Goal: Information Seeking & Learning: Learn about a topic

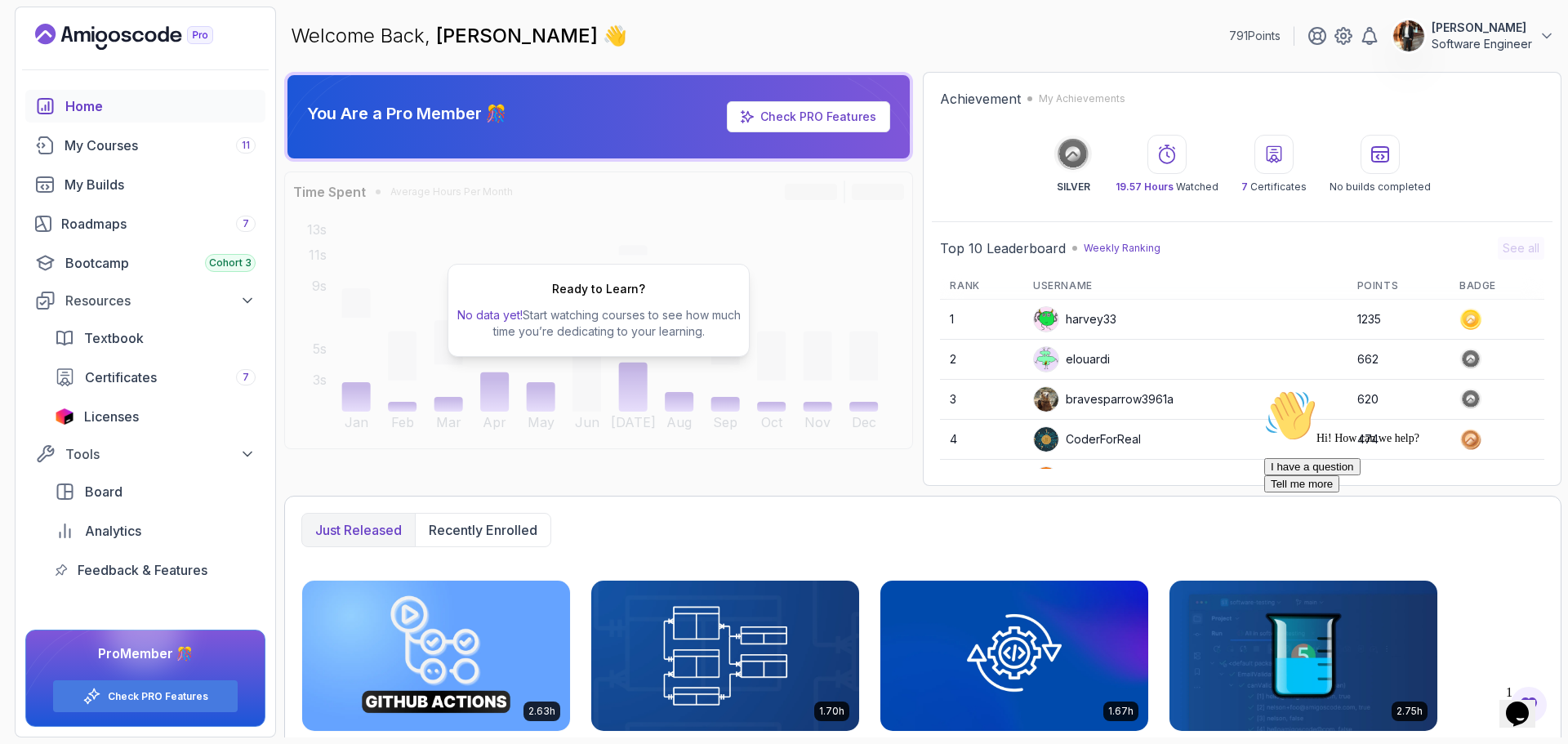
click at [1456, 43] on p "Software Engineer" at bounding box center [1481, 44] width 100 height 16
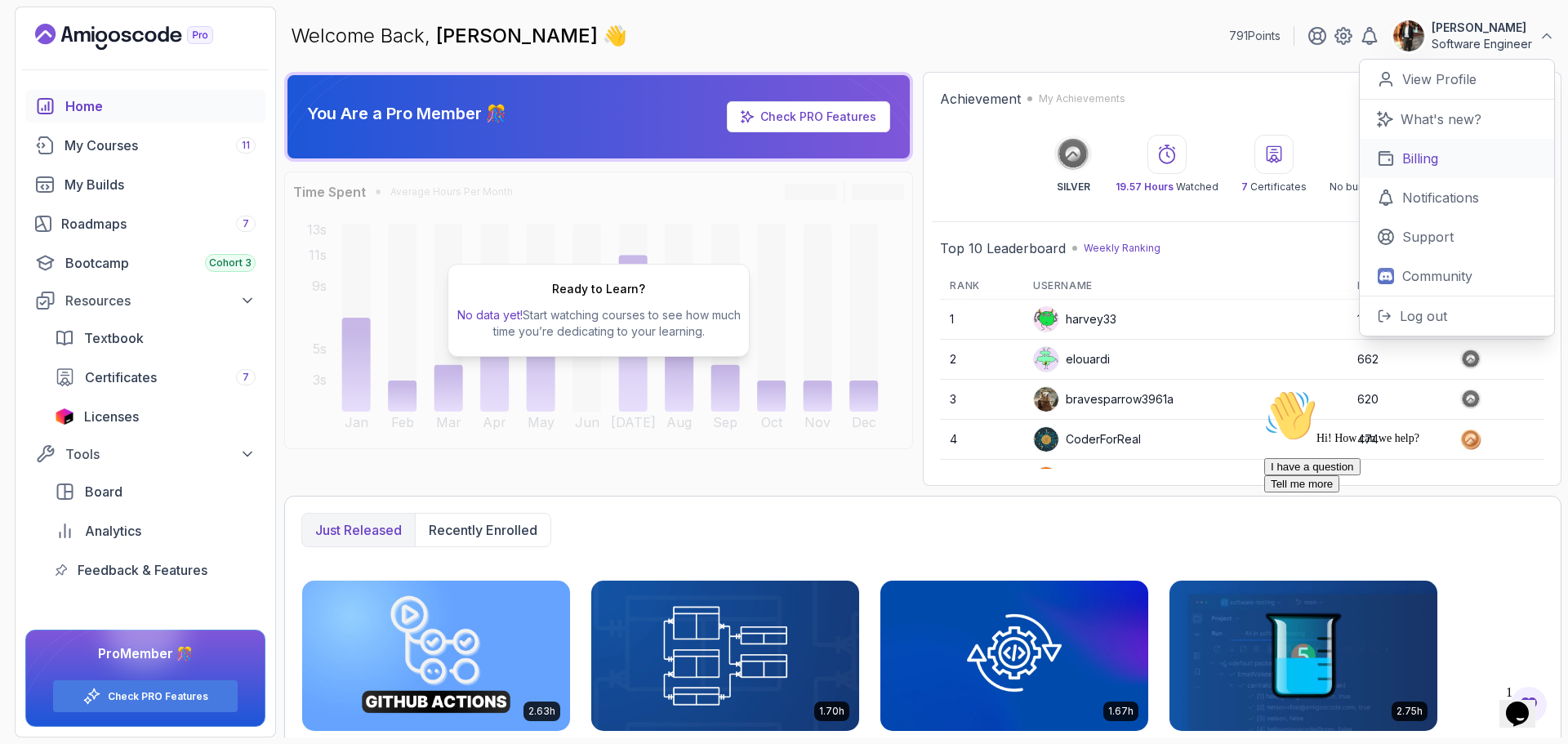
click at [1429, 160] on p "Billing" at bounding box center [1420, 159] width 36 height 20
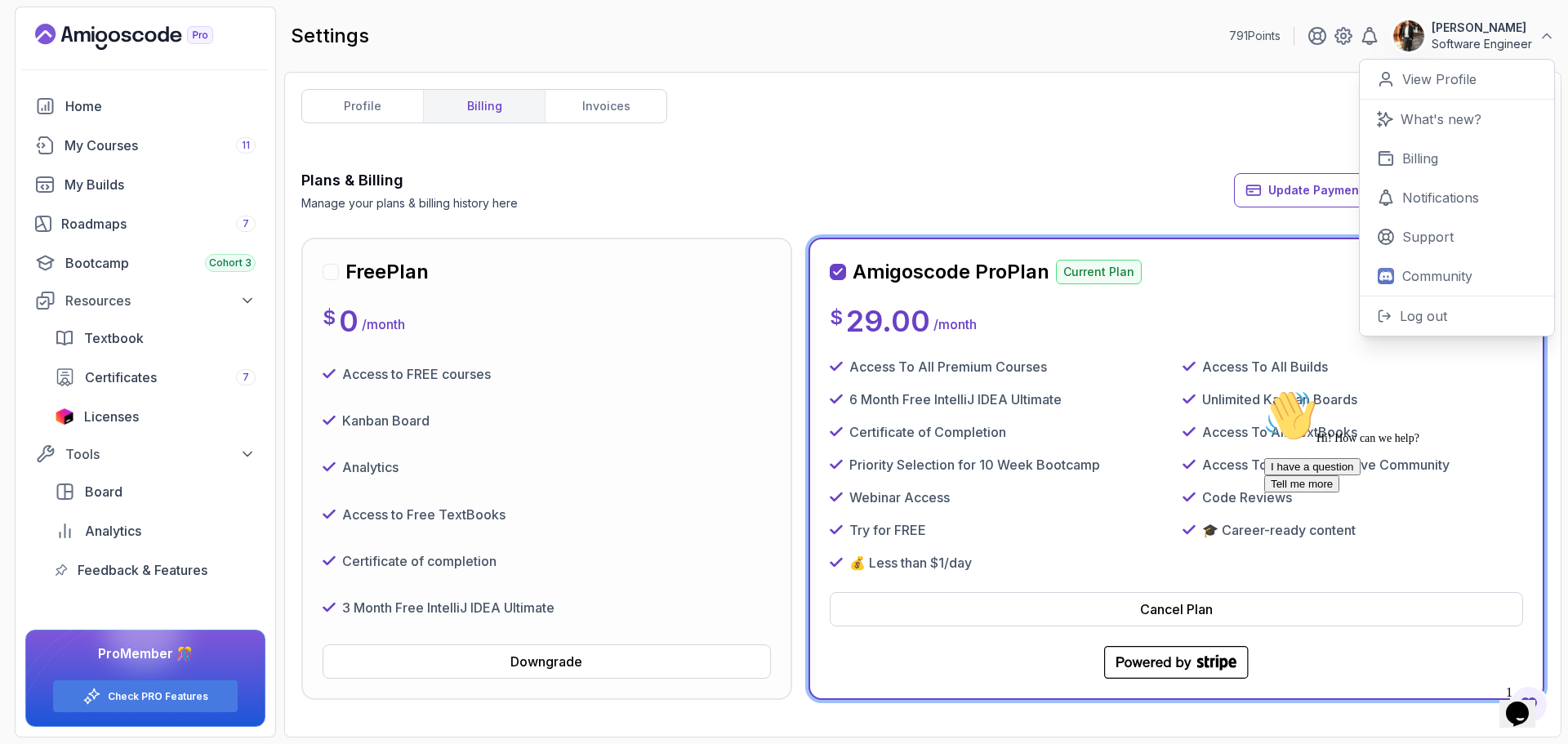
click at [1275, 111] on div "profile billing invoices Plans & Billing Manage your plans & billing history he…" at bounding box center [922, 405] width 1242 height 632
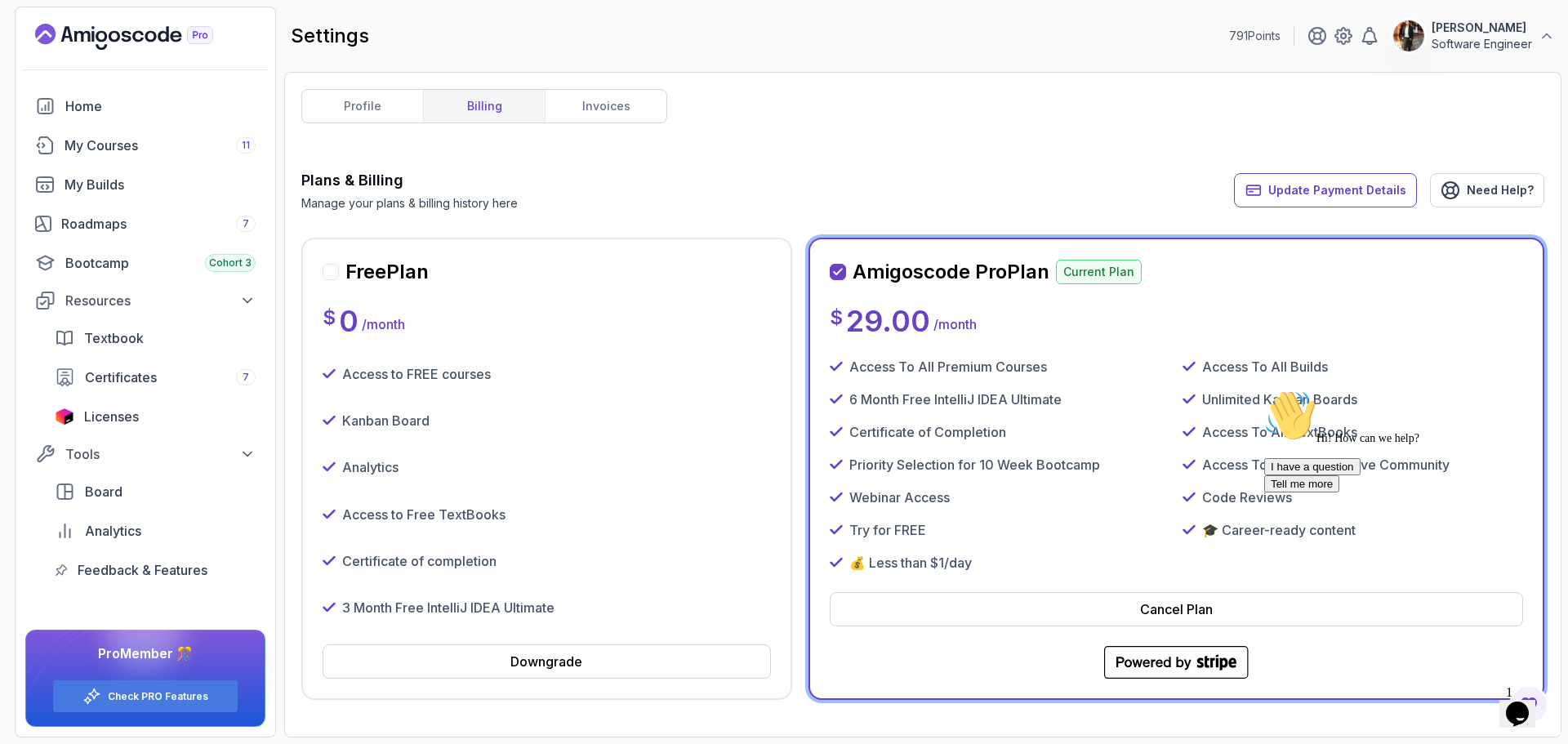
click at [1527, 37] on p "Software Engineer" at bounding box center [1481, 44] width 100 height 16
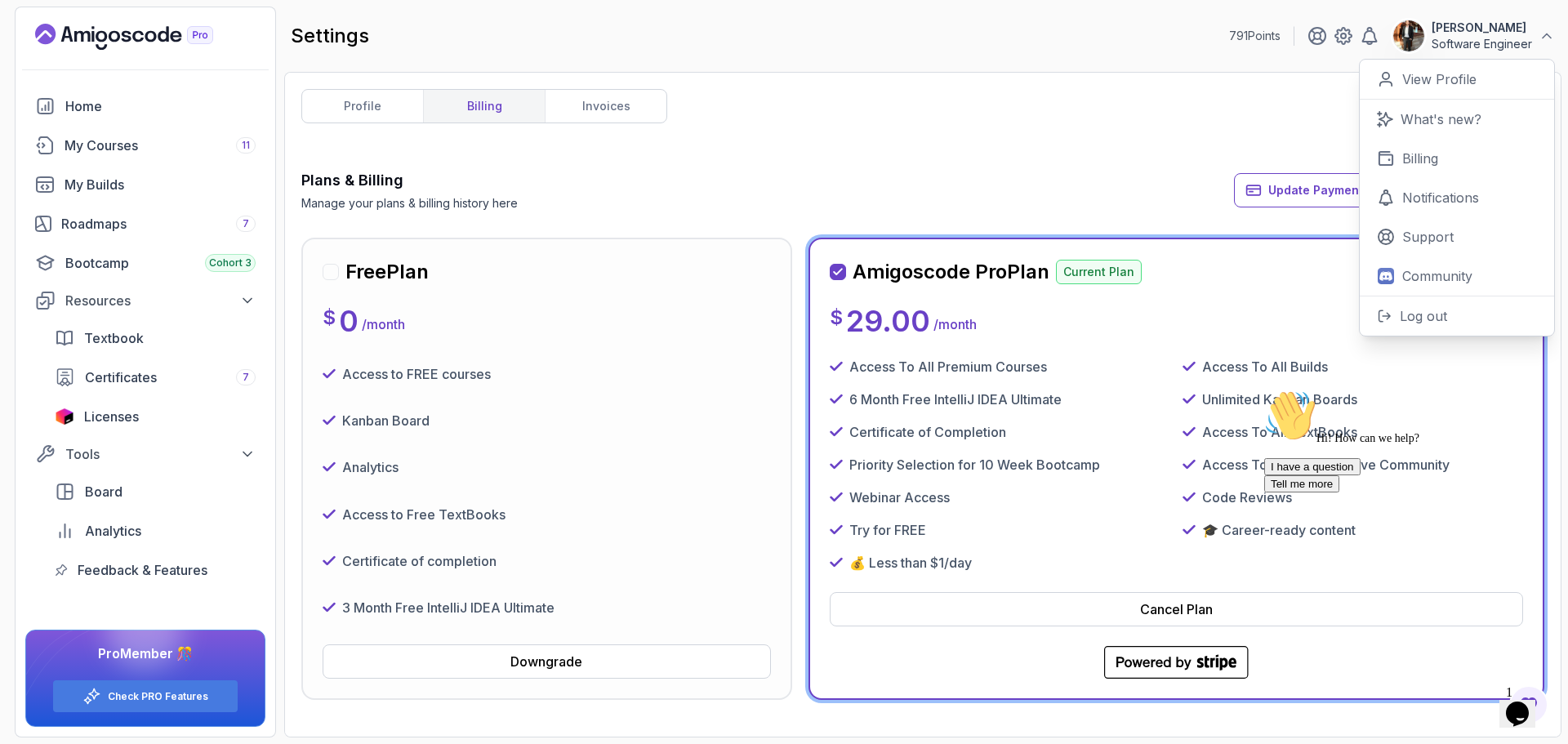
click at [1251, 154] on div "profile billing invoices Plans & Billing Manage your plans & billing history he…" at bounding box center [922, 405] width 1242 height 632
click at [1542, 34] on icon at bounding box center [1546, 36] width 16 height 16
click at [1547, 35] on icon at bounding box center [1546, 37] width 8 height 4
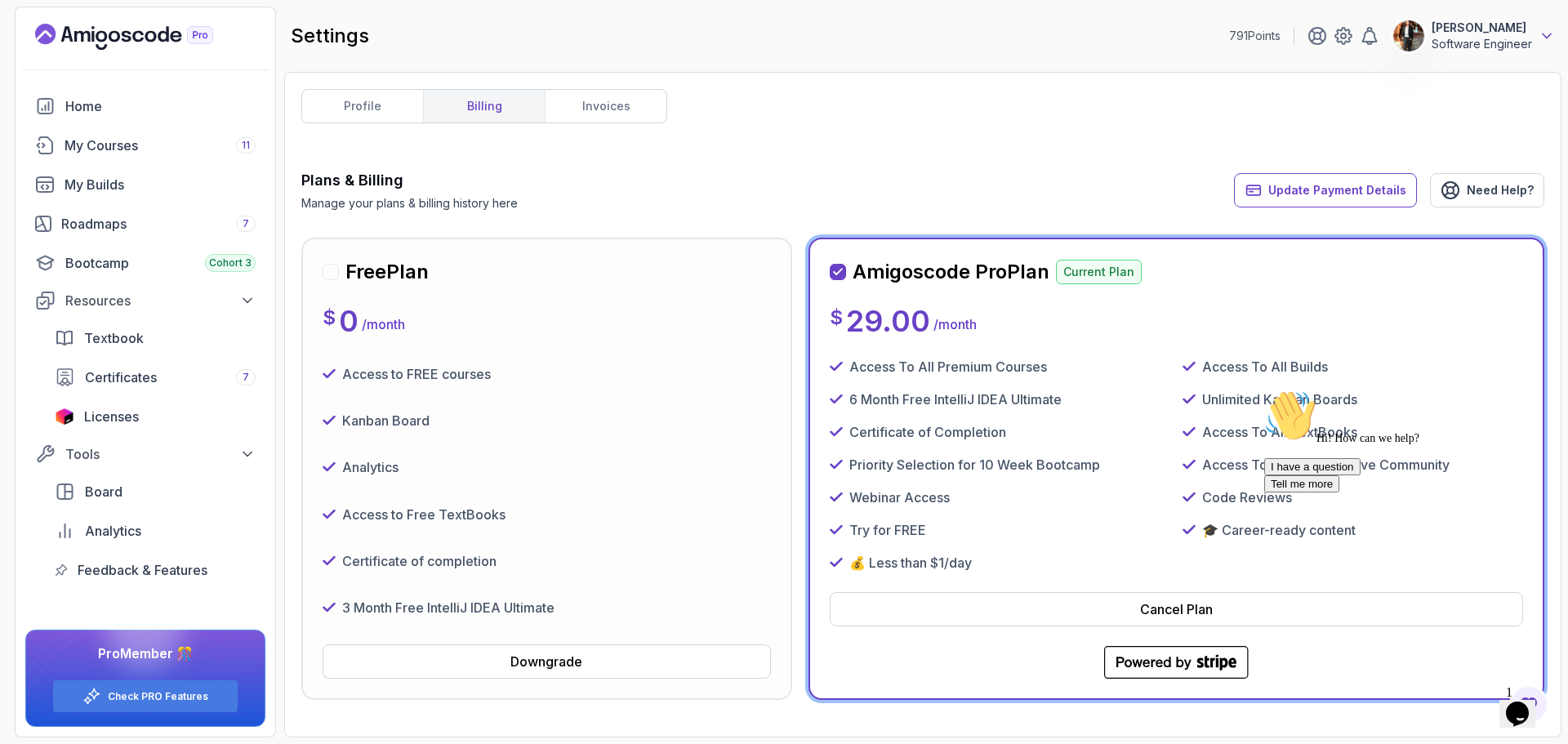
click at [1547, 35] on icon at bounding box center [1546, 37] width 8 height 4
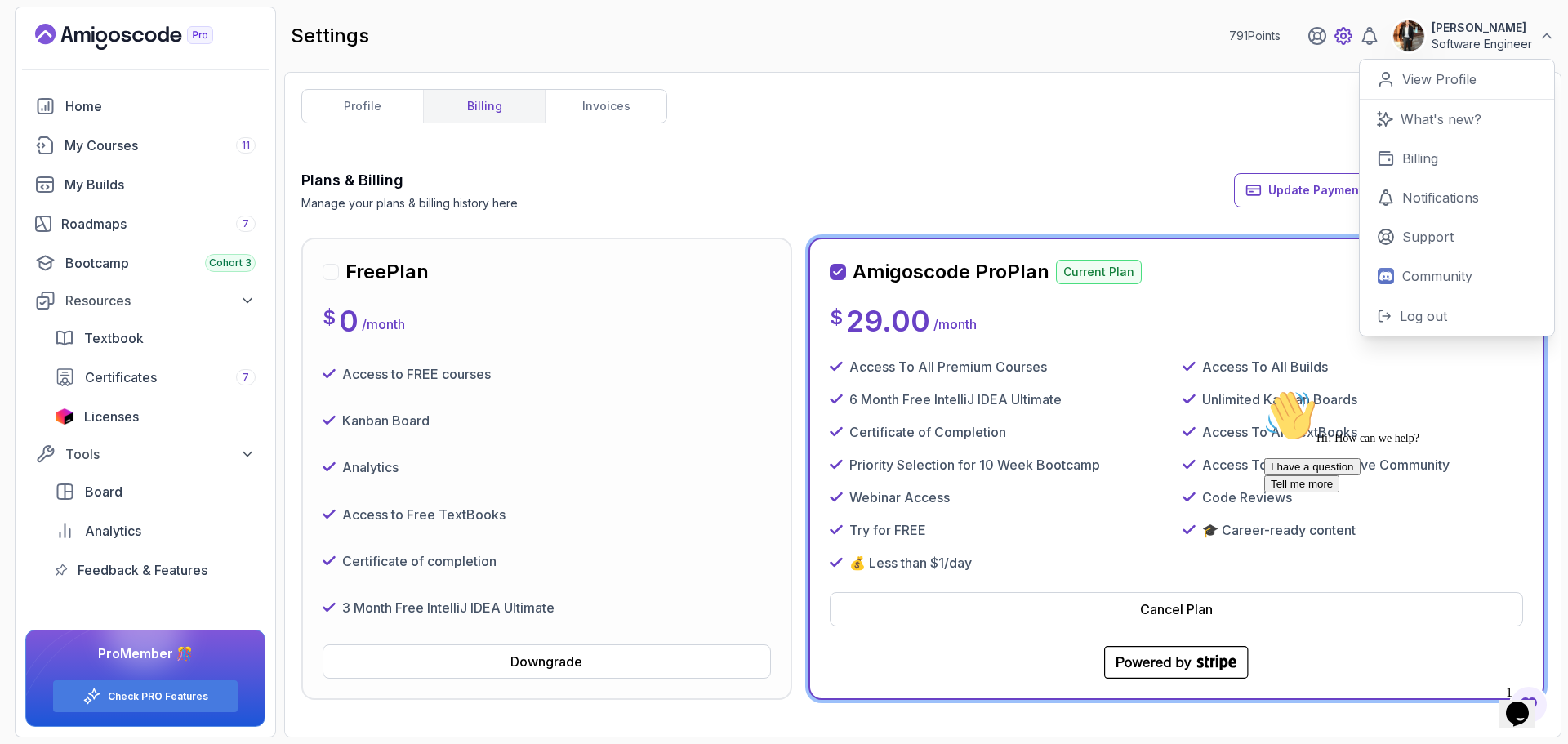
click at [1353, 44] on icon at bounding box center [1344, 36] width 20 height 20
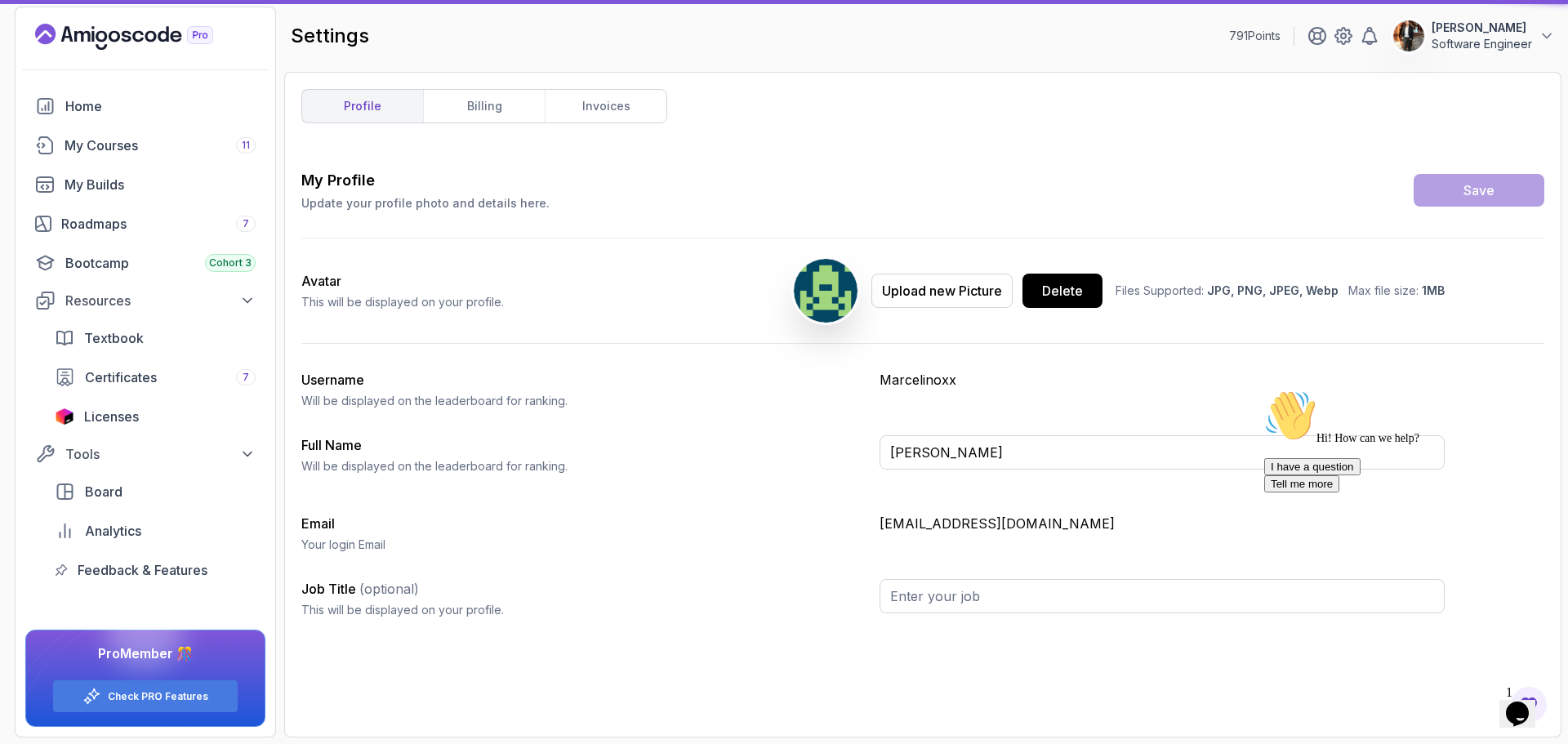
type input "Software Engineer"
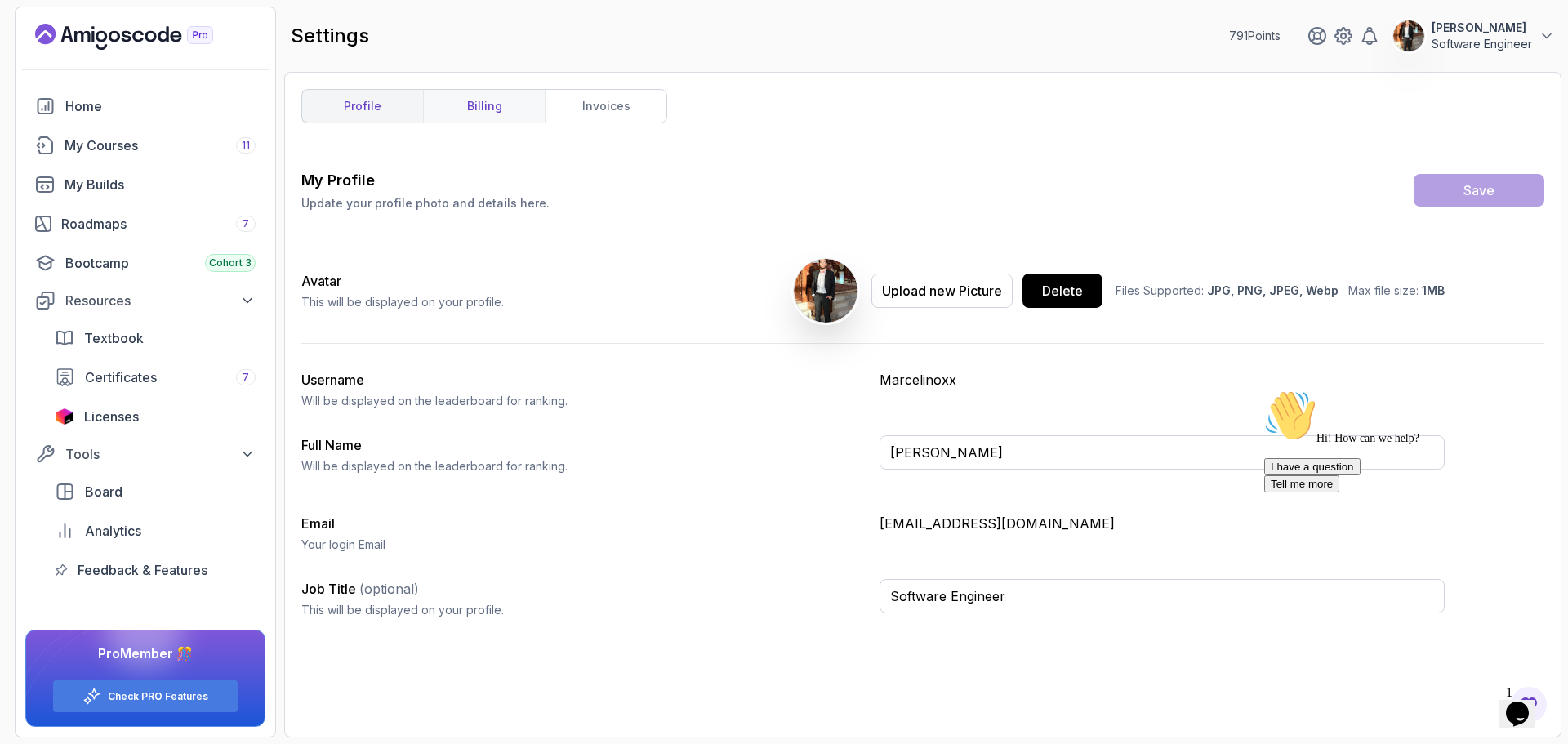
click at [473, 103] on link "billing" at bounding box center [484, 105] width 122 height 33
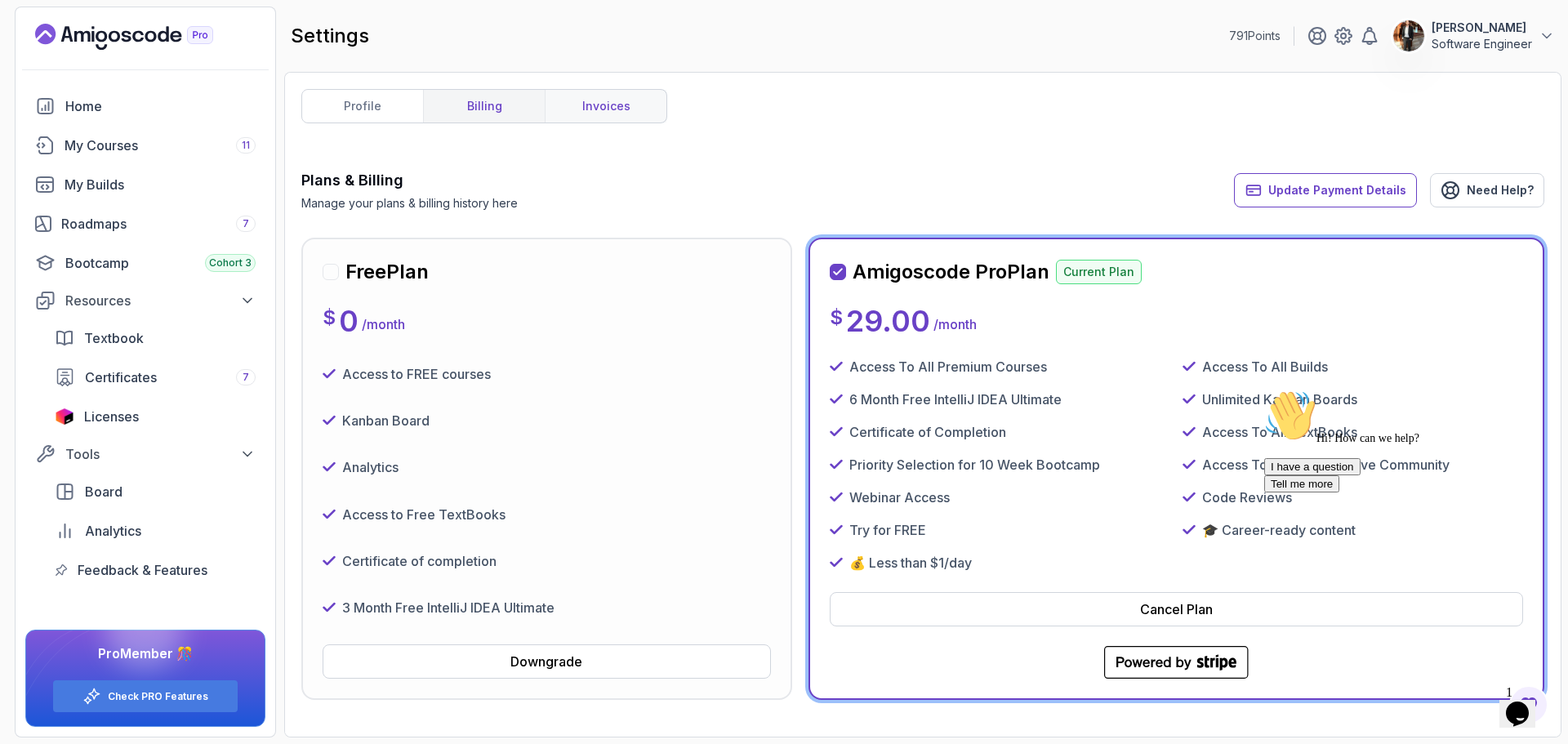
click at [627, 99] on link "invoices" at bounding box center [605, 105] width 122 height 33
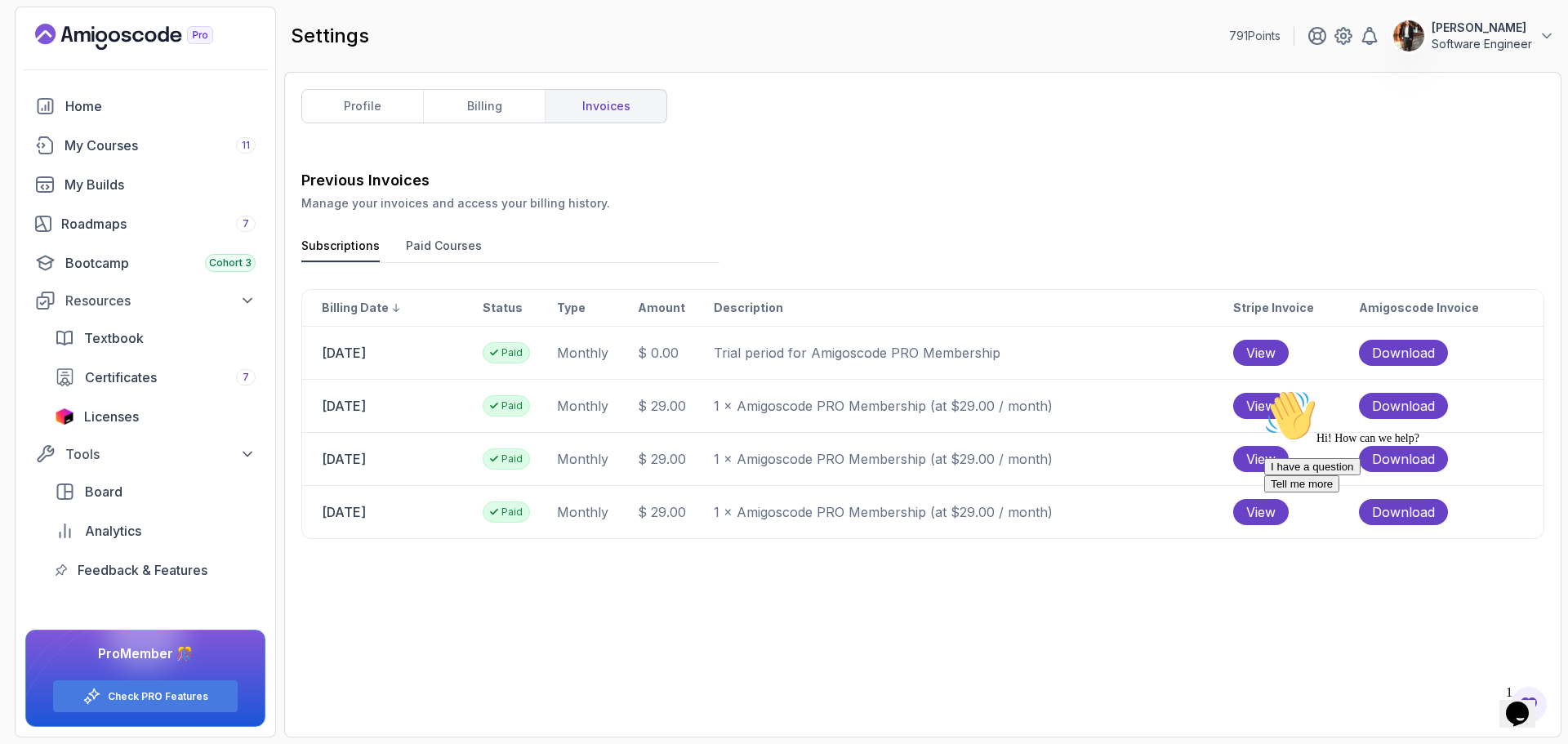
click at [1408, 143] on div "profile billing invoices Previous Invoices Manage your invoices and access your…" at bounding box center [922, 405] width 1242 height 632
click at [466, 96] on link "billing" at bounding box center [484, 105] width 122 height 33
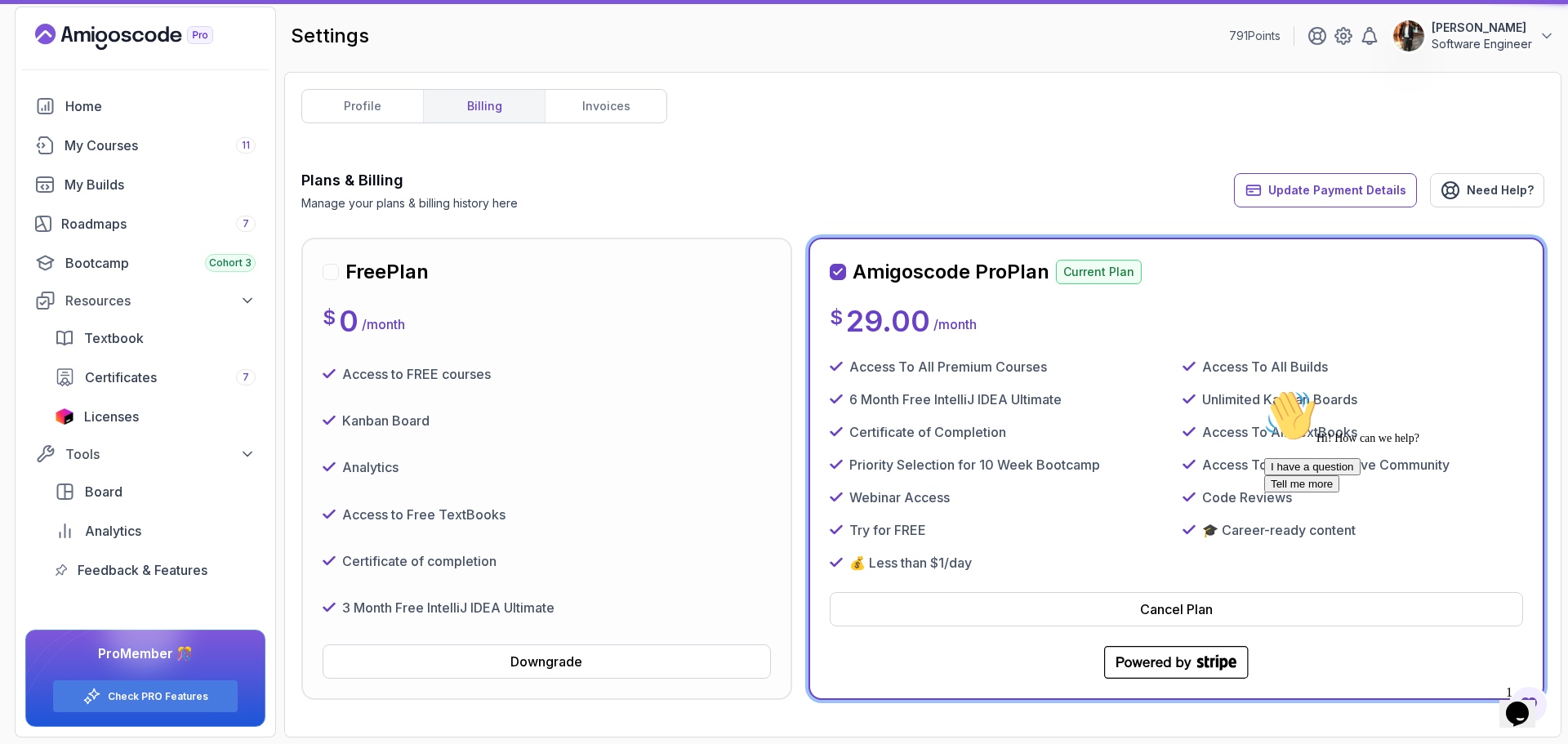
click at [1366, 195] on span "Update Payment Details" at bounding box center [1337, 190] width 138 height 16
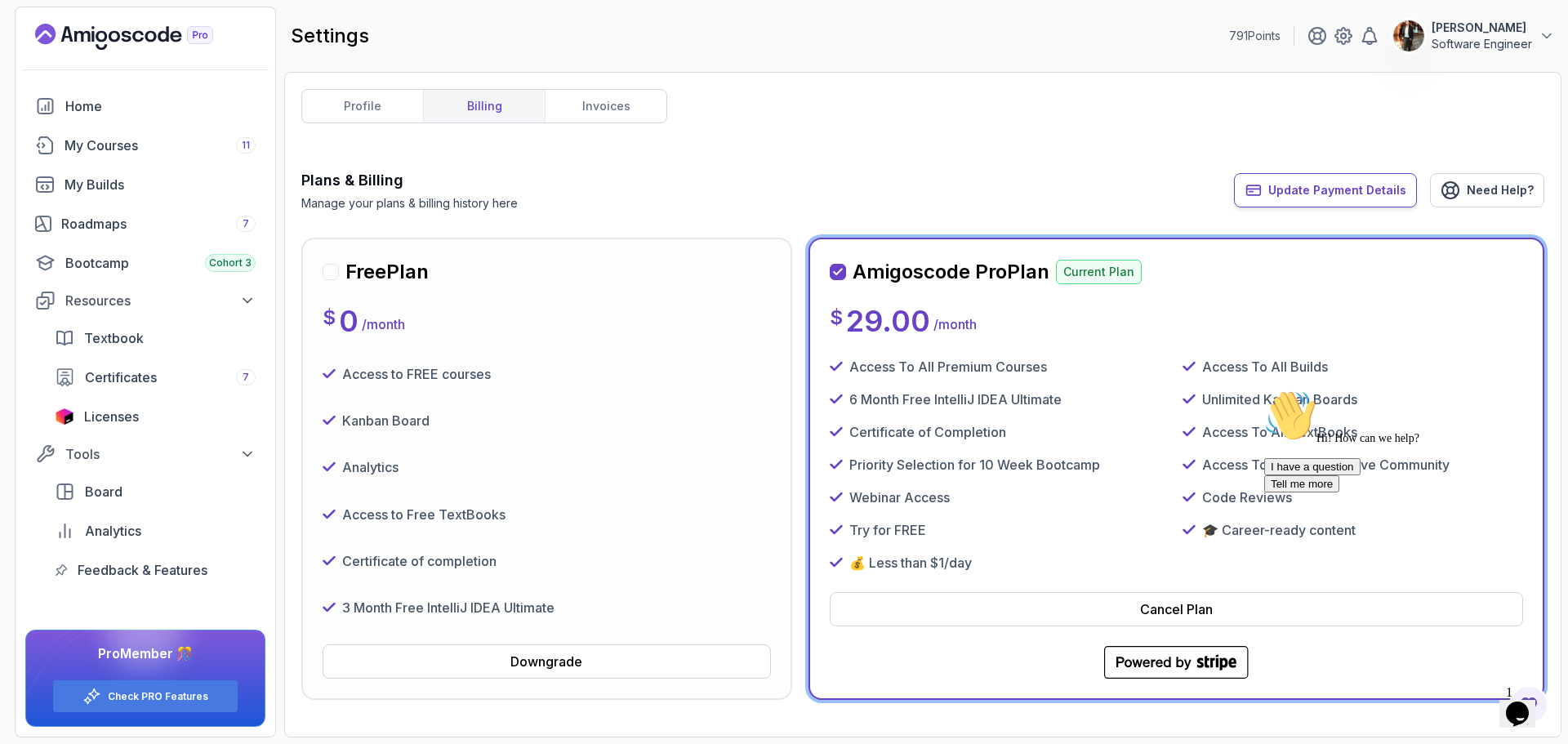
click at [1290, 187] on span "Update Payment Details" at bounding box center [1337, 190] width 138 height 16
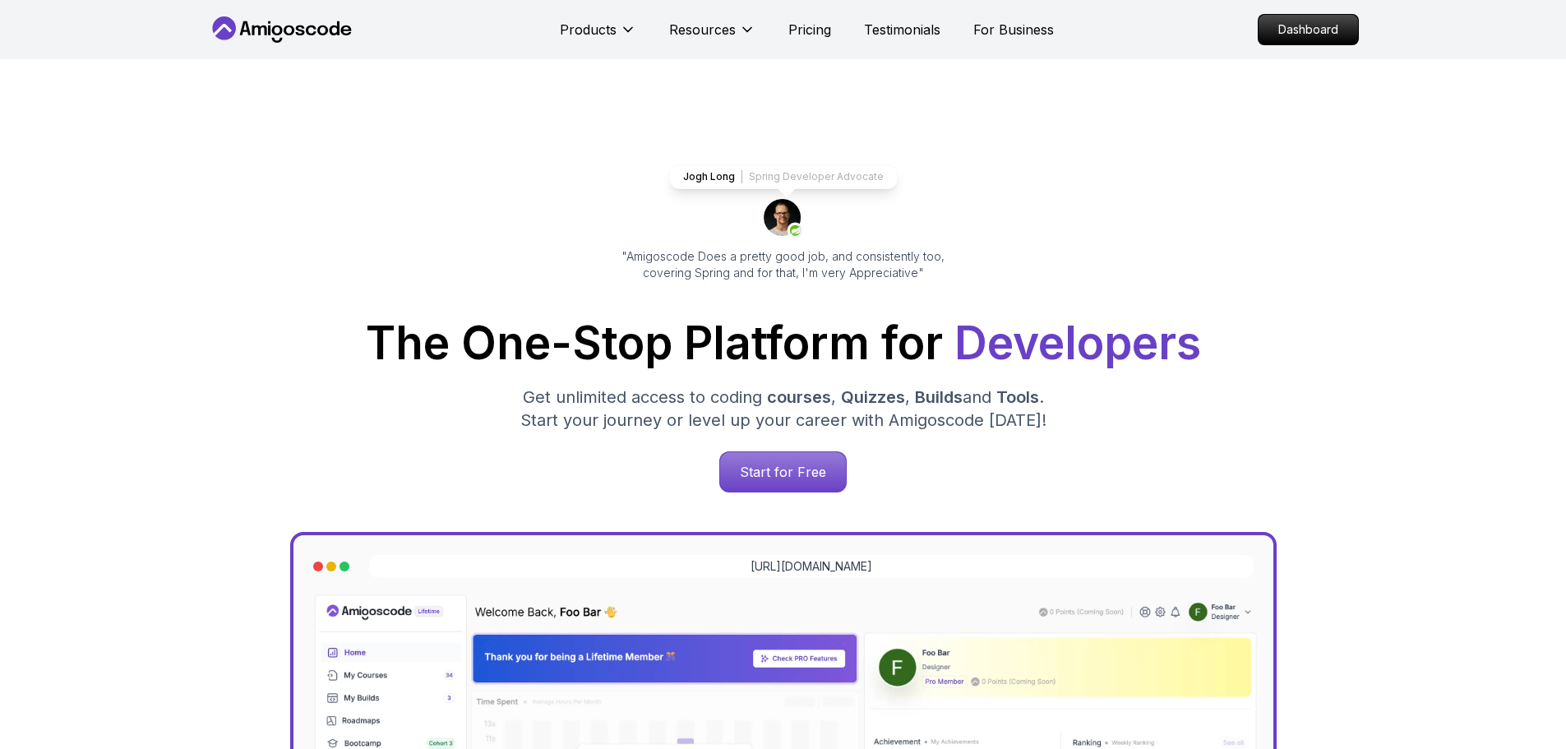
click at [1316, 29] on p "Dashboard" at bounding box center [1308, 30] width 99 height 30
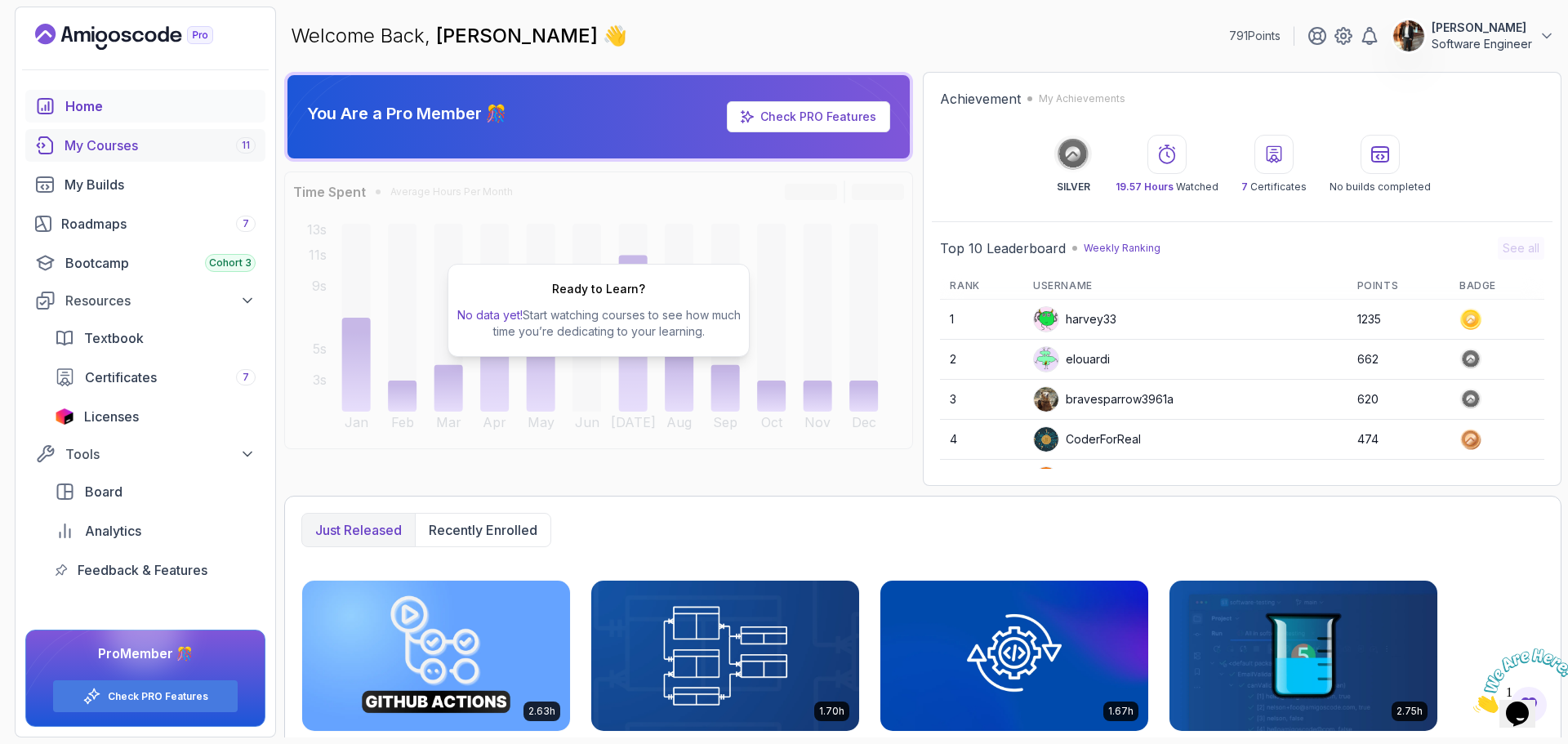
click at [118, 154] on div "My Courses 11" at bounding box center [160, 145] width 191 height 20
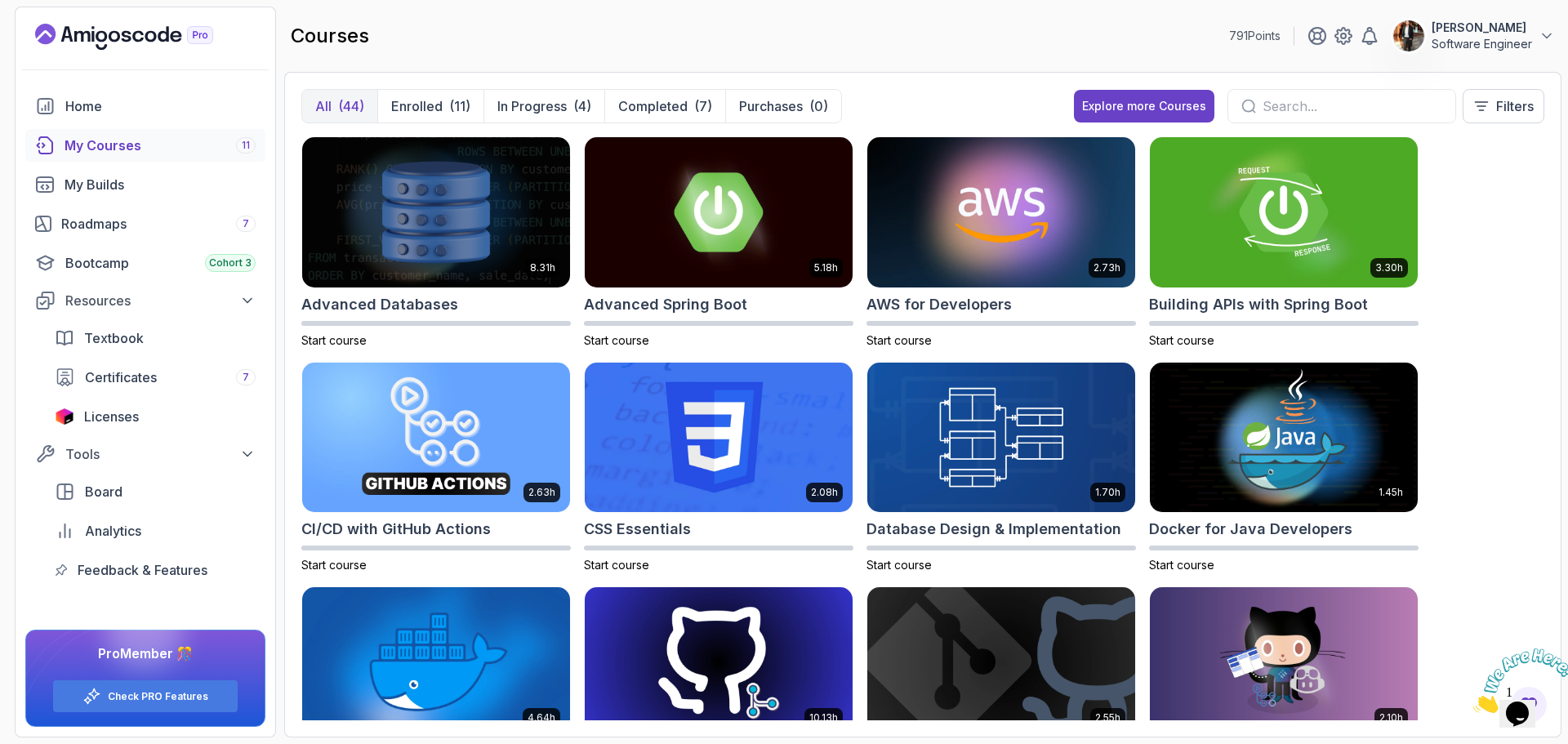
drag, startPoint x: 117, startPoint y: 235, endPoint x: 324, endPoint y: 2, distance: 311.7
click at [117, 235] on link "Roadmaps 7" at bounding box center [145, 223] width 240 height 33
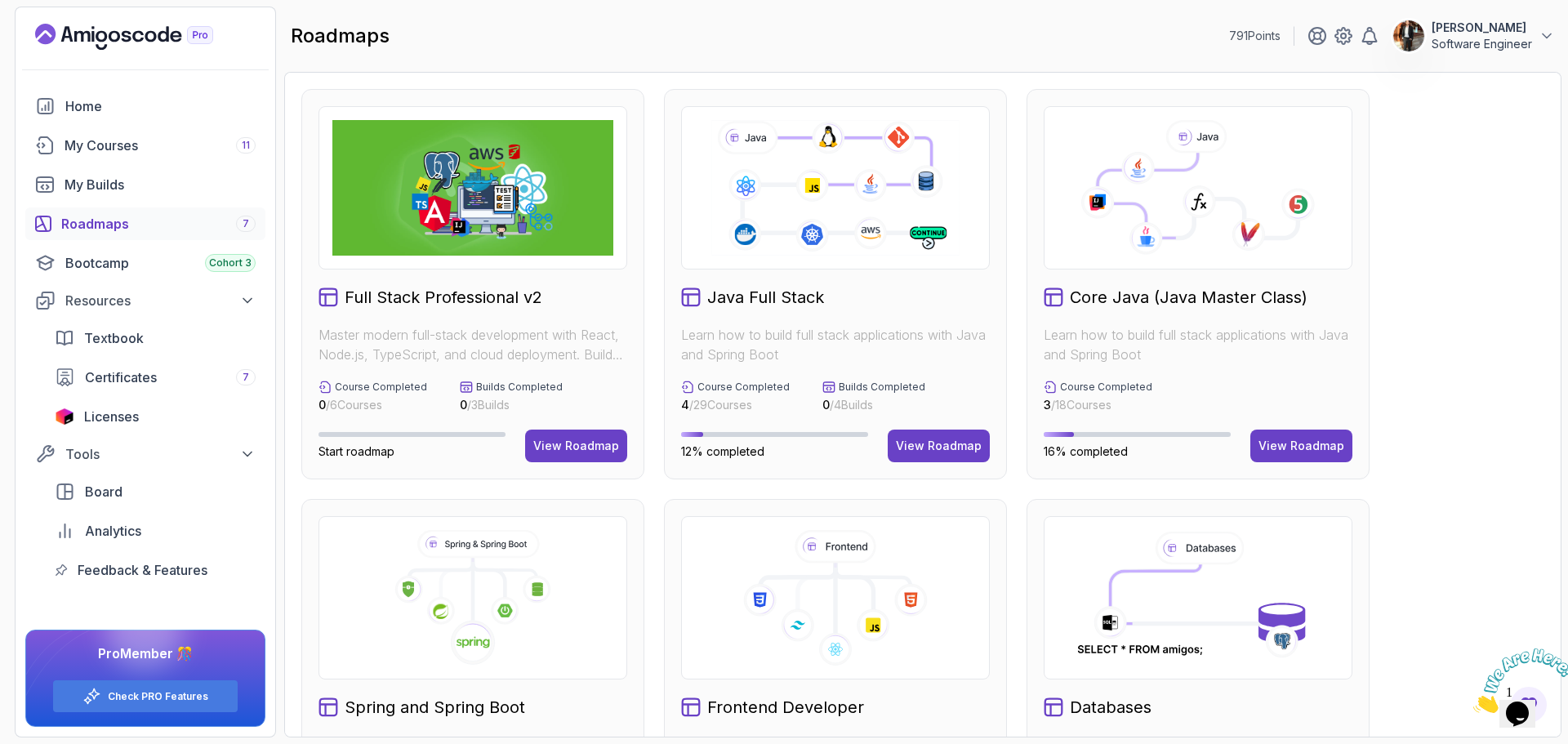
scroll to position [245, 0]
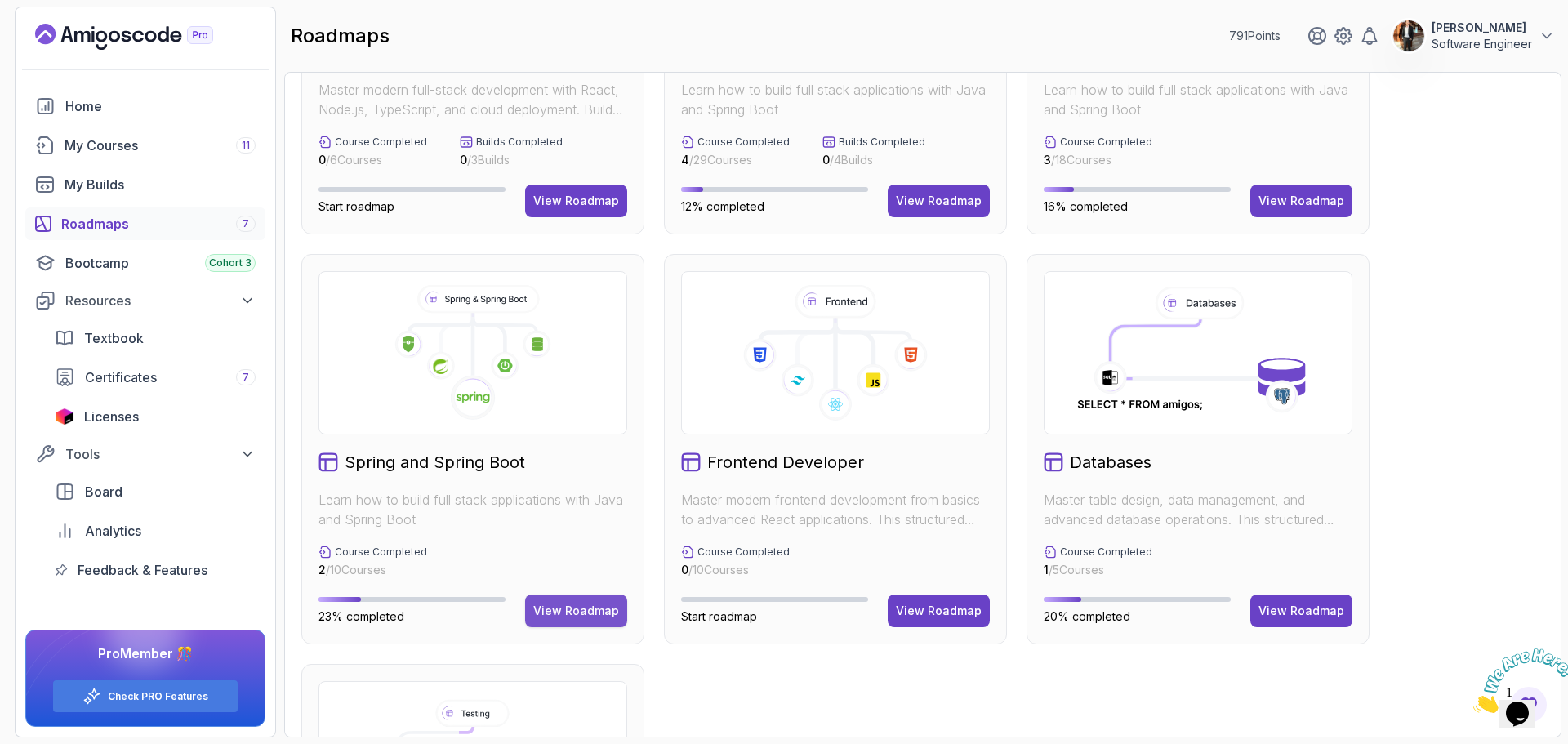
click at [564, 609] on div "View Roadmap" at bounding box center [576, 611] width 85 height 16
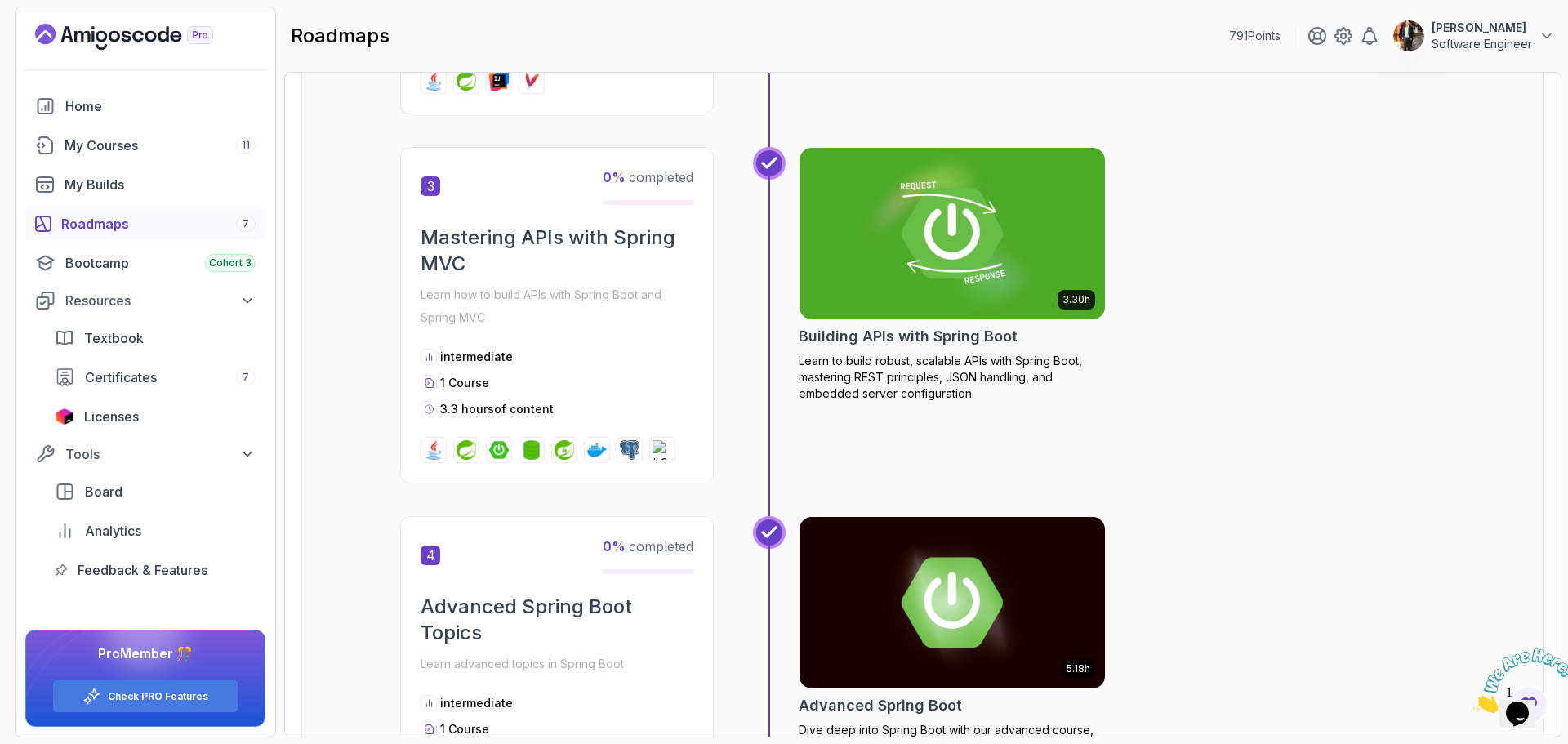
scroll to position [588, 0]
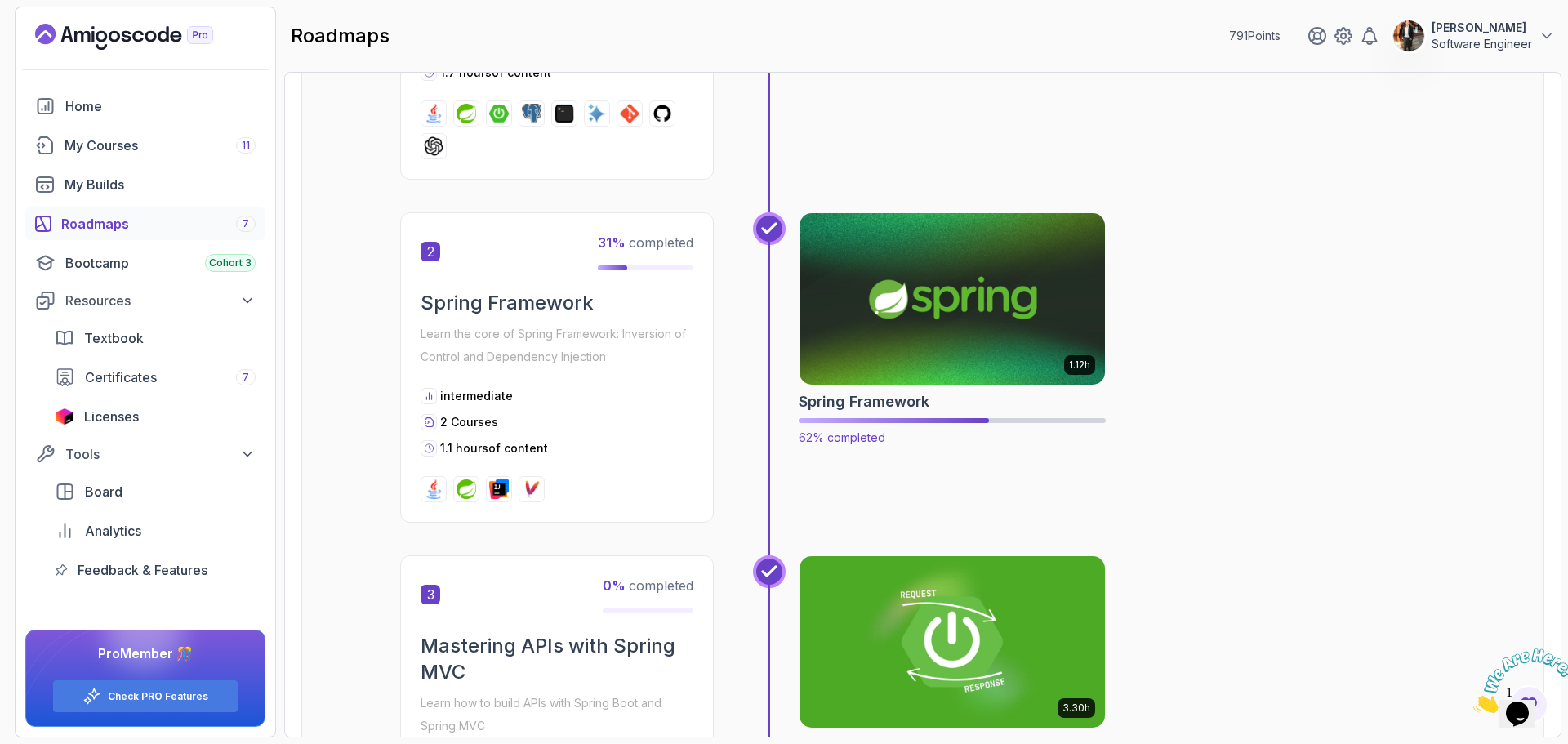
click at [916, 361] on img at bounding box center [952, 298] width 321 height 180
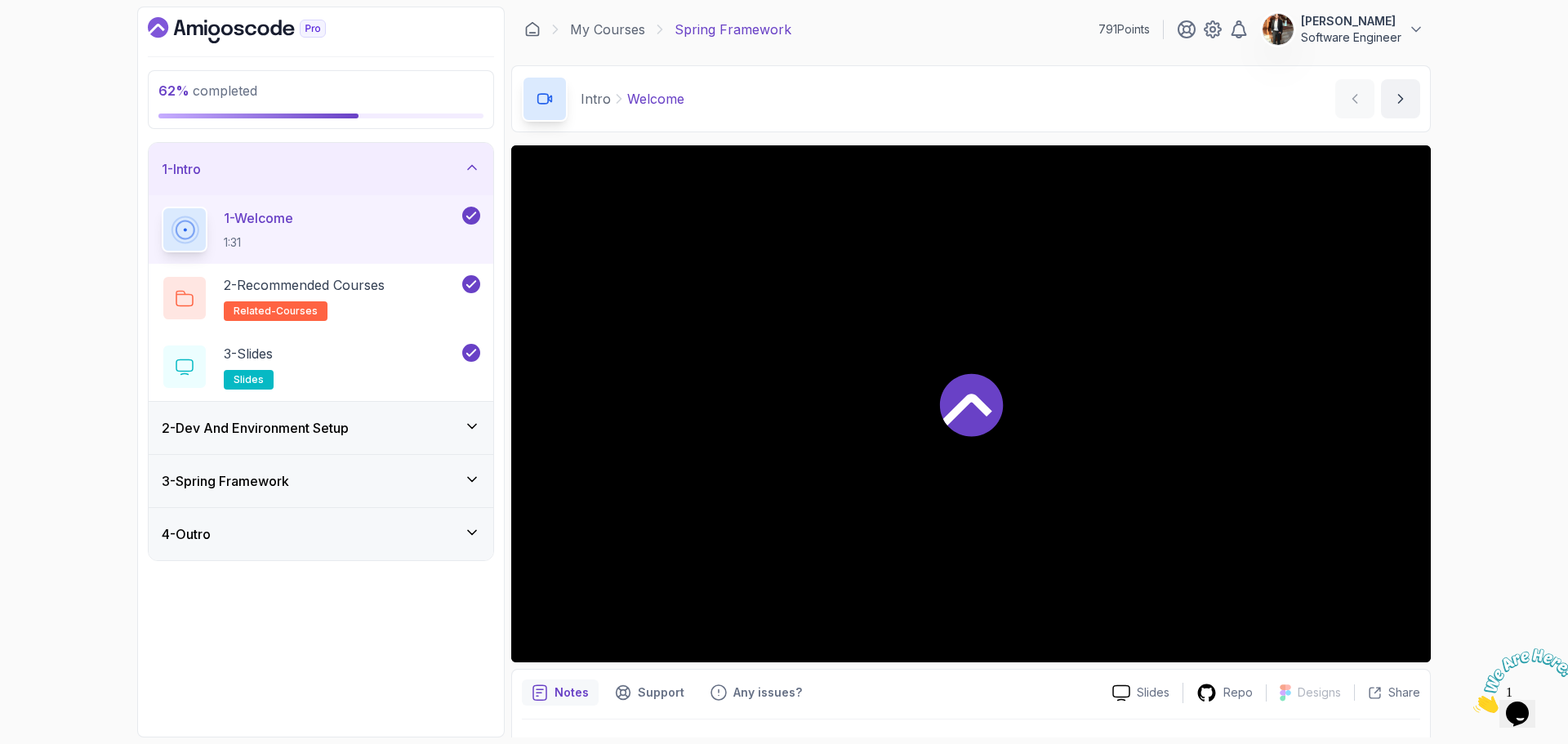
click at [398, 445] on div "2 - Dev And Environment Setup" at bounding box center [321, 428] width 345 height 53
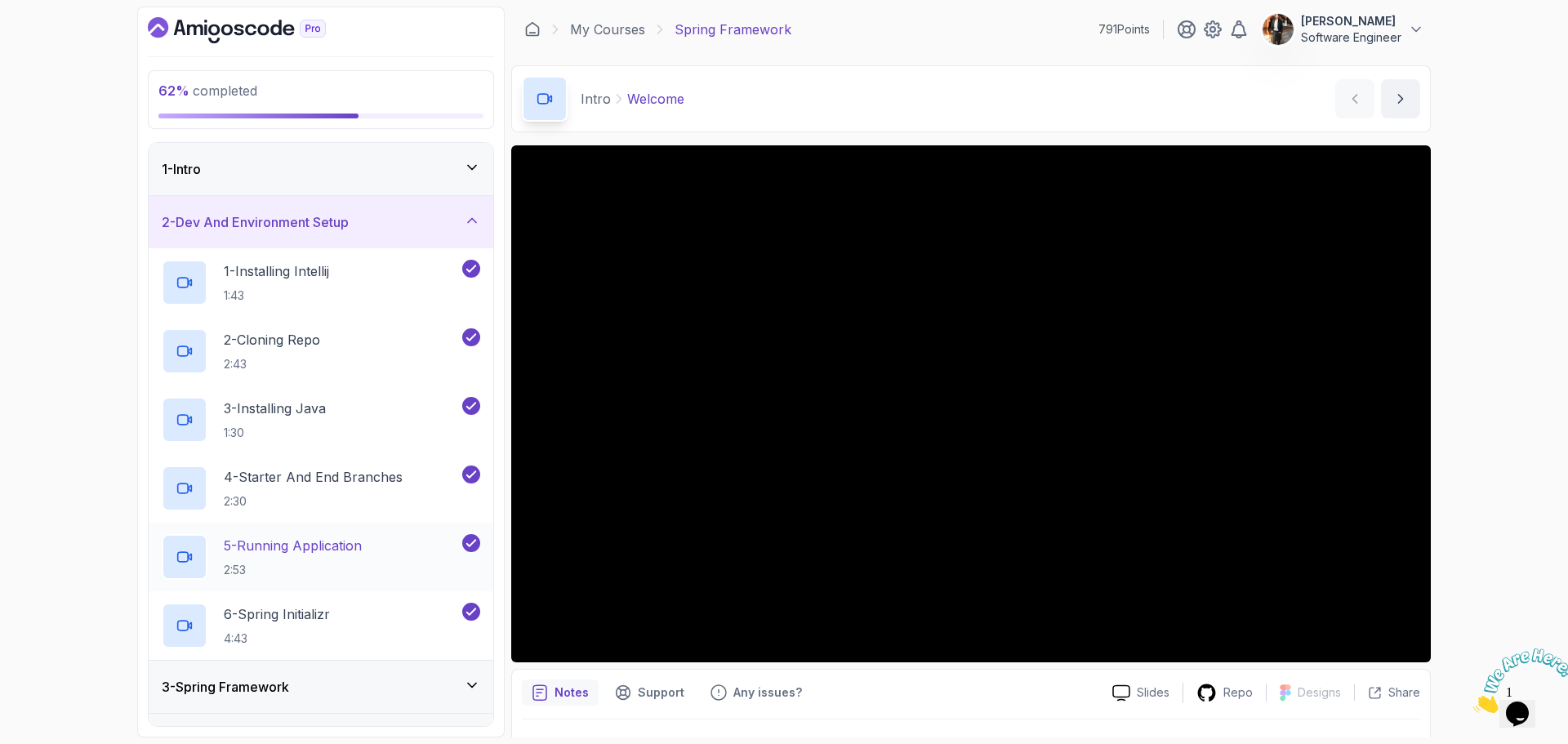
scroll to position [40, 0]
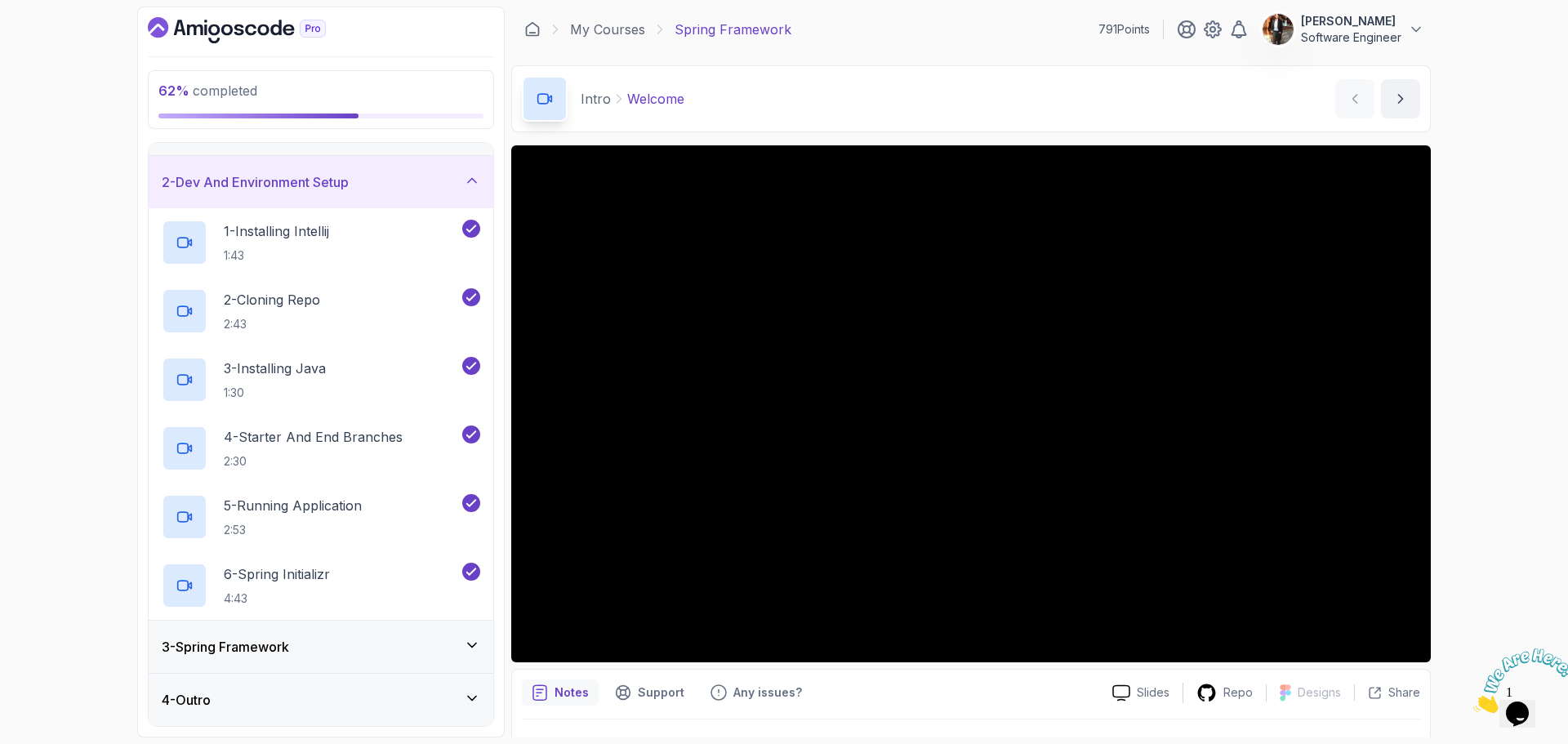
click at [404, 632] on div "3 - Spring Framework" at bounding box center [321, 647] width 345 height 53
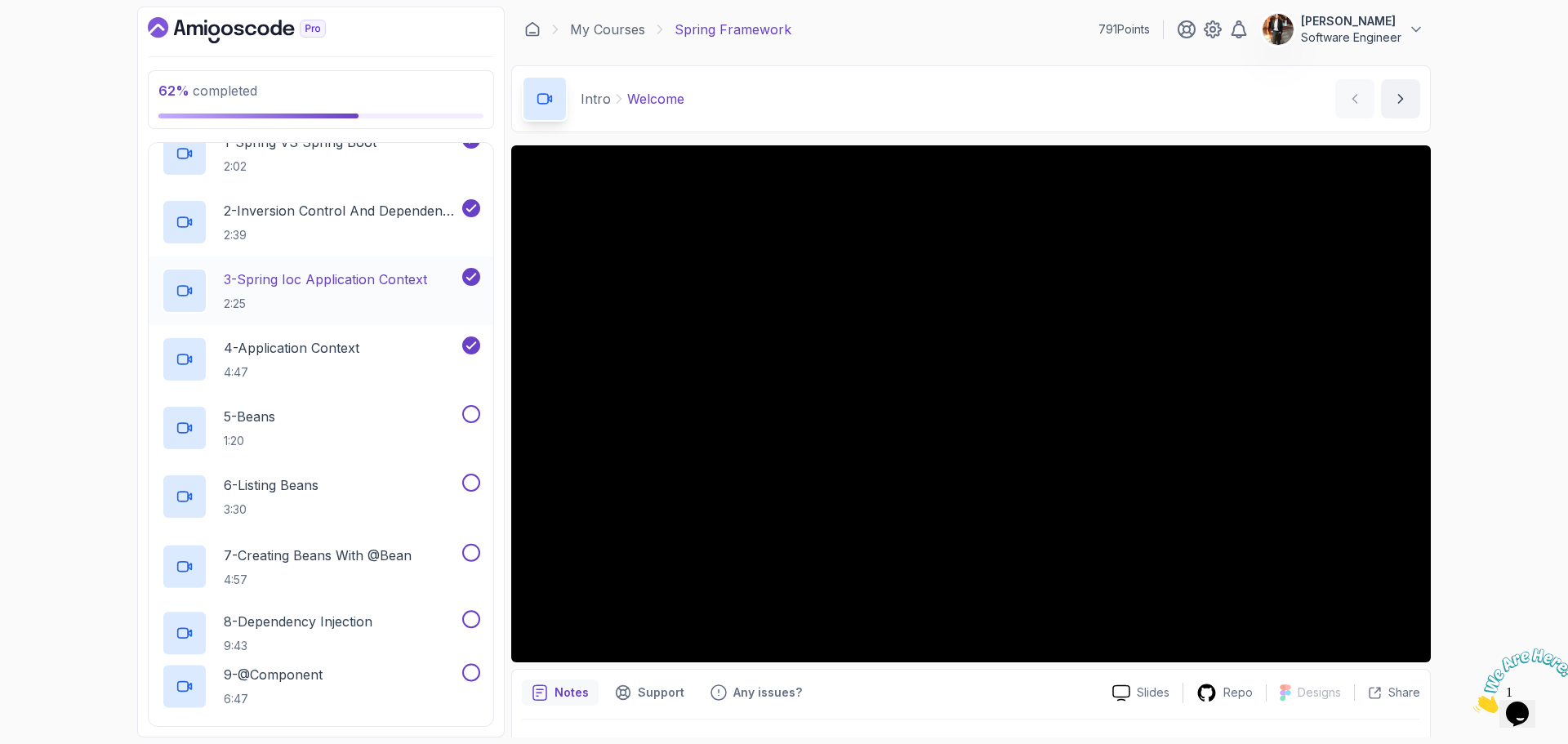
scroll to position [245, 0]
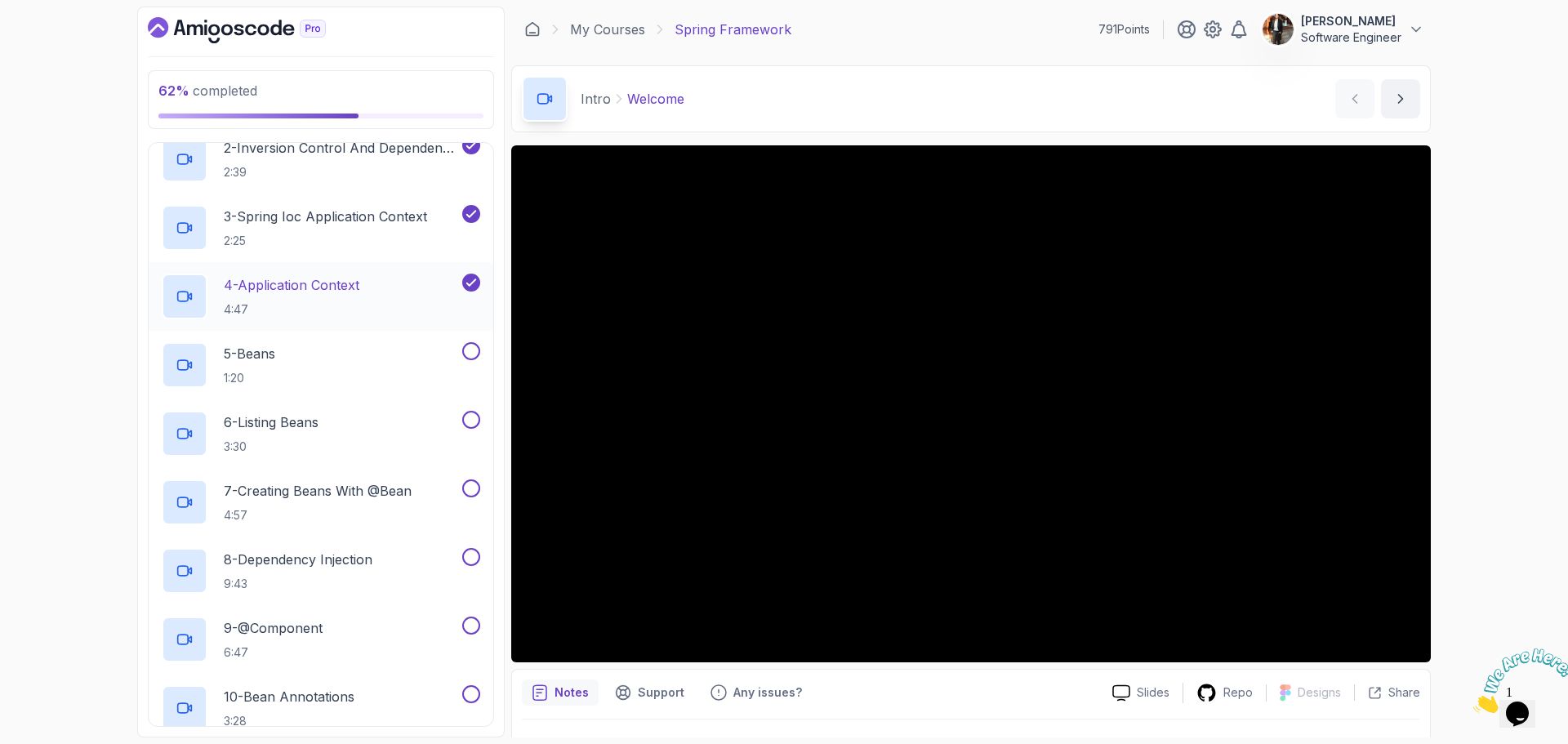
click at [377, 292] on div "4 - Application Context 4:47" at bounding box center [310, 296] width 297 height 46
